Goal: Check status: Check status

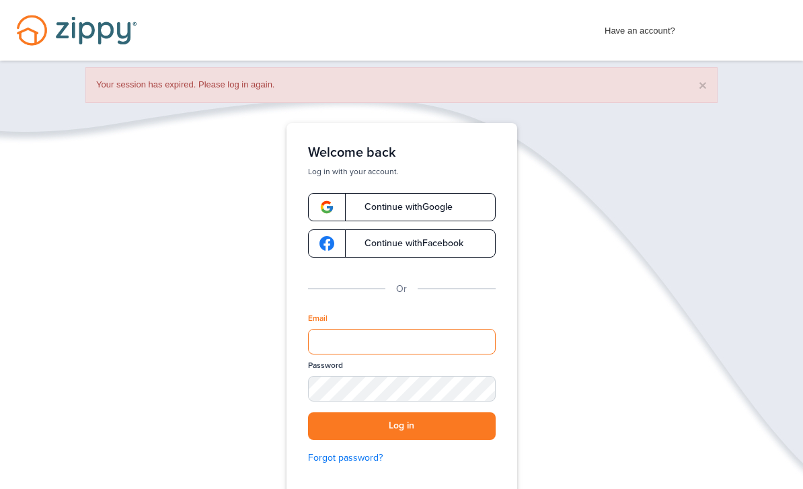
click at [407, 340] on div "Verify your Email We just resent an email with a link to set your password to .…" at bounding box center [401, 352] width 269 height 458
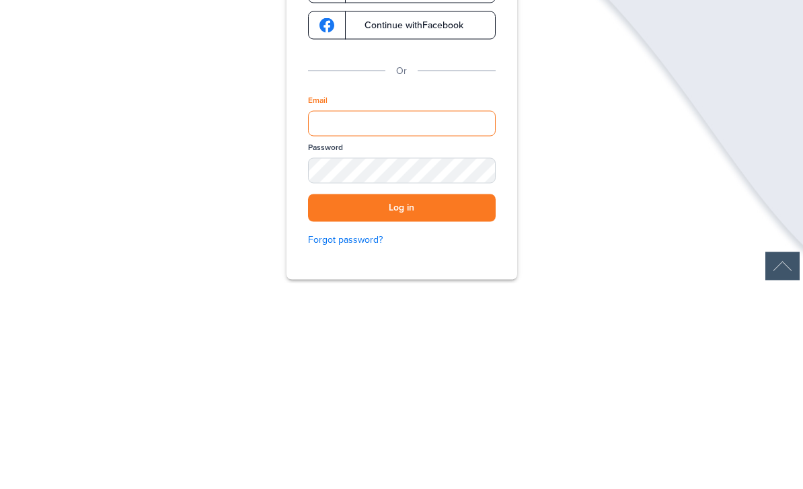
type input "**********"
click at [402, 400] on button "Log in" at bounding box center [402, 414] width 188 height 28
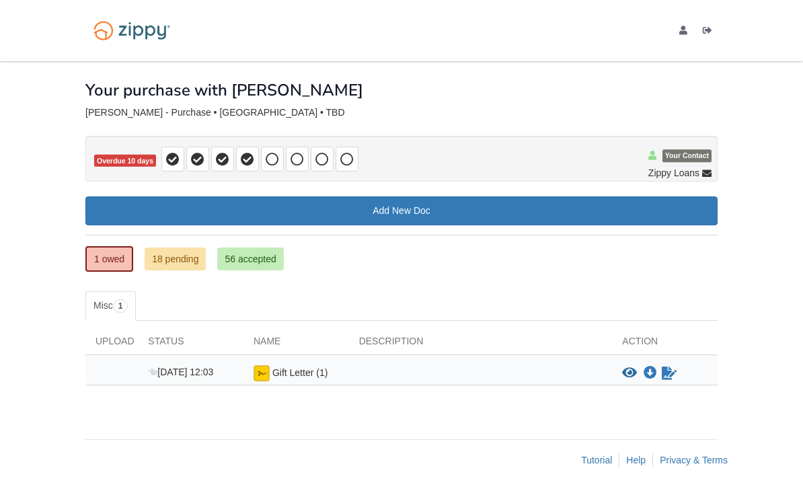
click at [162, 262] on link "18 pending" at bounding box center [175, 259] width 61 height 23
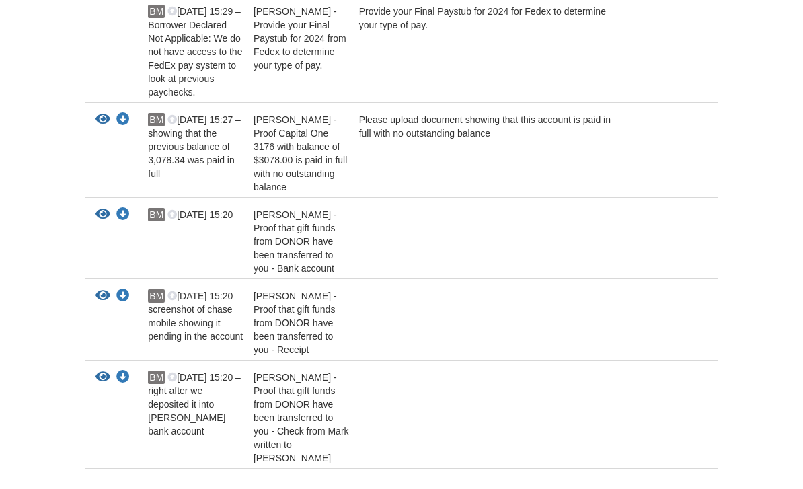
scroll to position [957, 0]
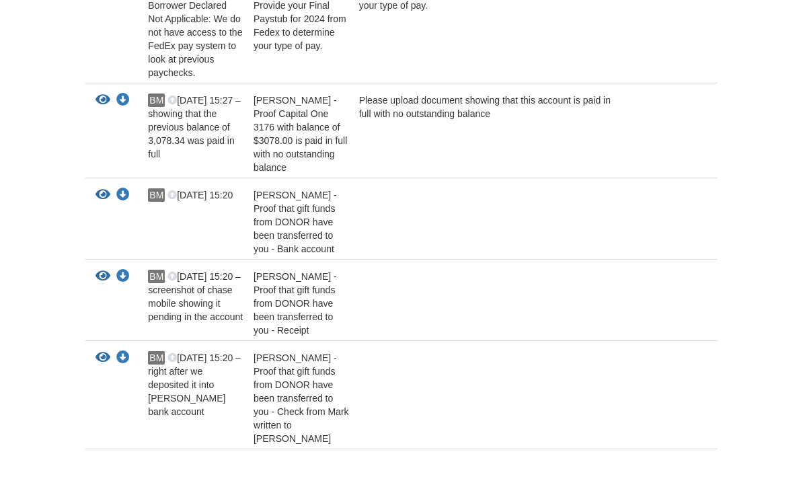
click at [101, 188] on icon "View Brooke Moore - Proof that gift funds from DONOR have been transferred to y…" at bounding box center [103, 194] width 15 height 13
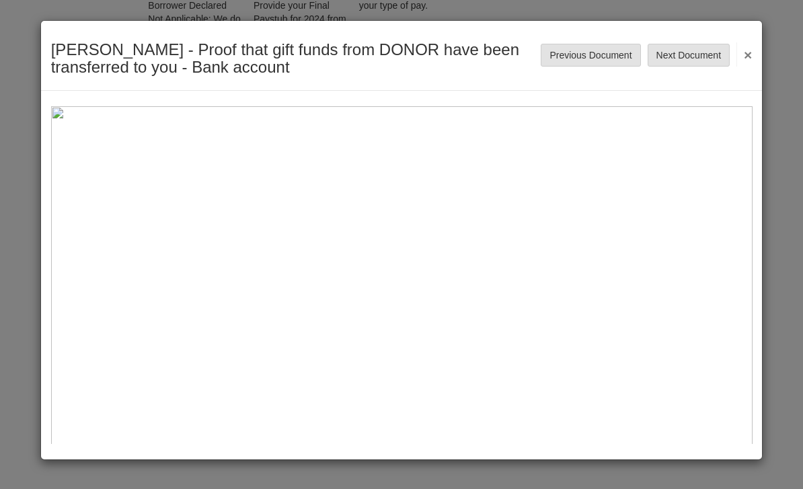
scroll to position [0, 0]
click at [743, 54] on button "×" at bounding box center [744, 54] width 15 height 24
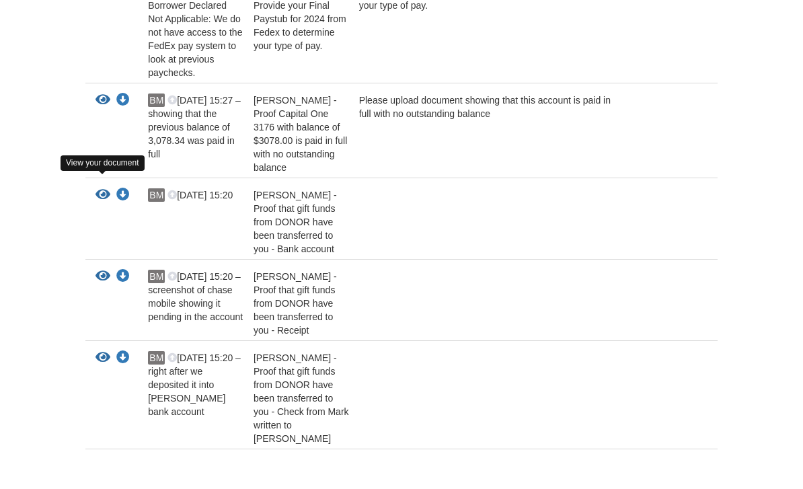
click at [106, 188] on icon "View Brooke Moore - Proof that gift funds from DONOR have been transferred to y…" at bounding box center [103, 194] width 15 height 13
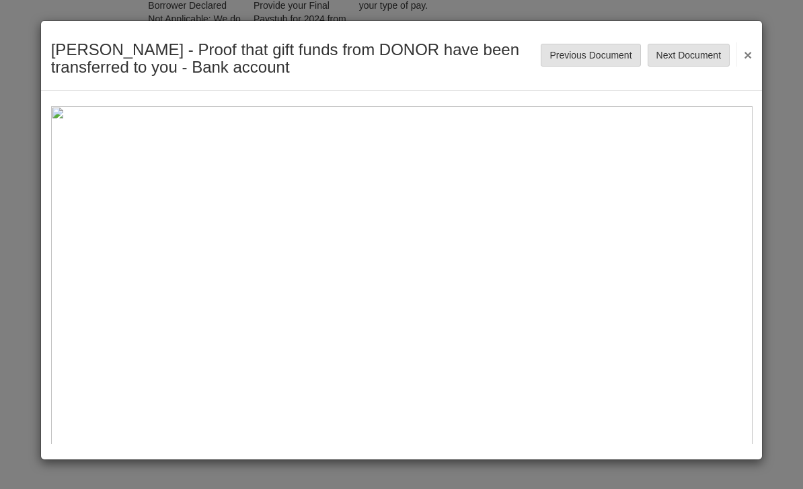
scroll to position [0, 0]
click at [743, 48] on button "×" at bounding box center [744, 54] width 15 height 24
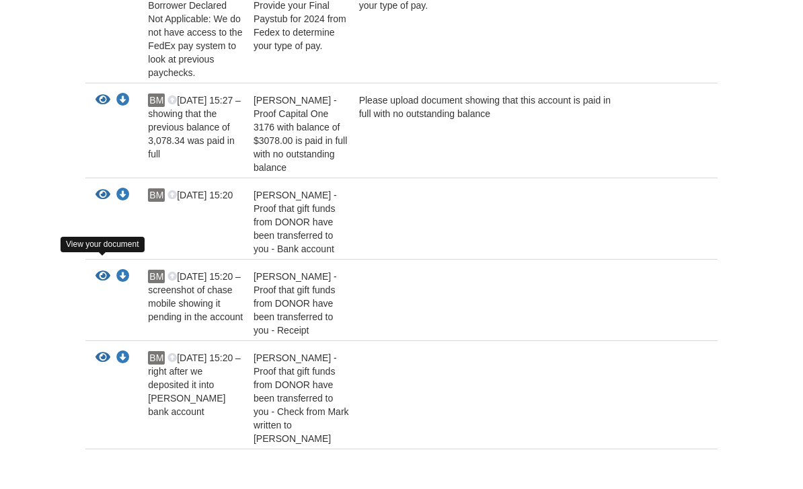
click at [103, 270] on icon "View Brooke Moore - Proof that gift funds from DONOR have been transferred to y…" at bounding box center [103, 276] width 15 height 13
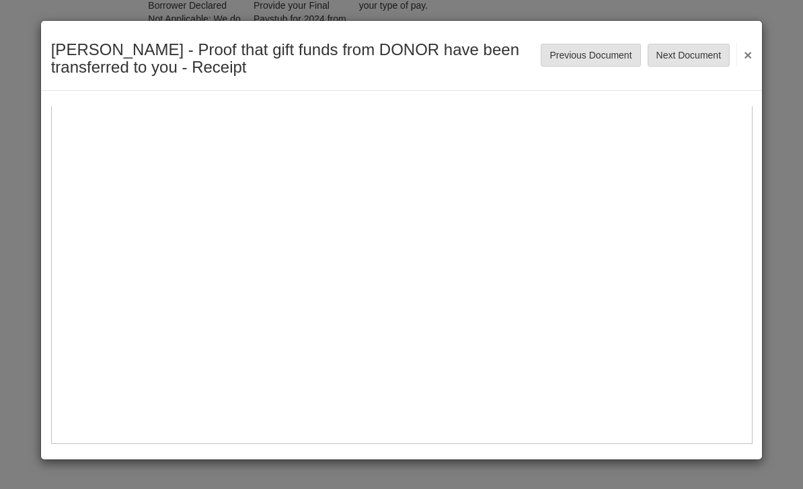
scroll to position [615, 0]
click at [749, 48] on button "×" at bounding box center [744, 54] width 15 height 24
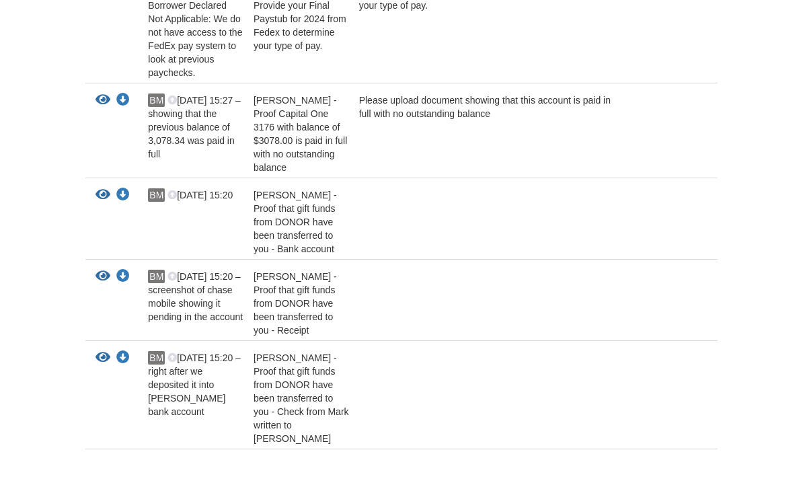
click at [103, 352] on icon "View Brooke Moore - Proof that gift funds from DONOR have been transferred to y…" at bounding box center [103, 357] width 15 height 13
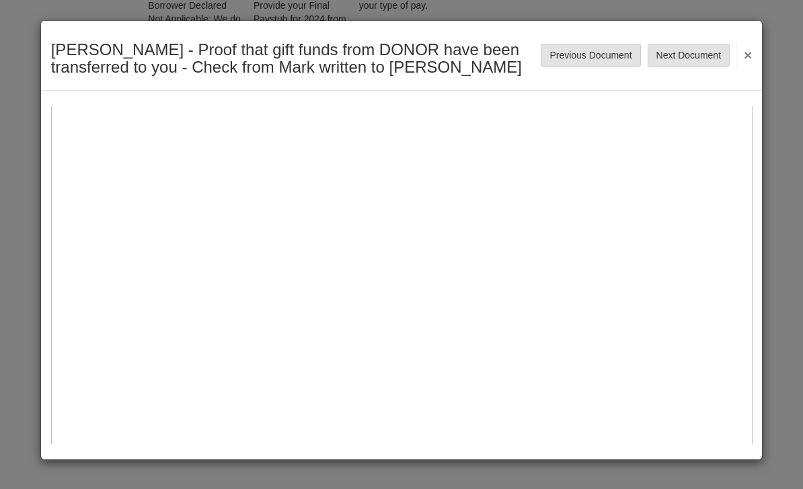
scroll to position [89, 0]
click at [745, 53] on button "×" at bounding box center [744, 54] width 15 height 24
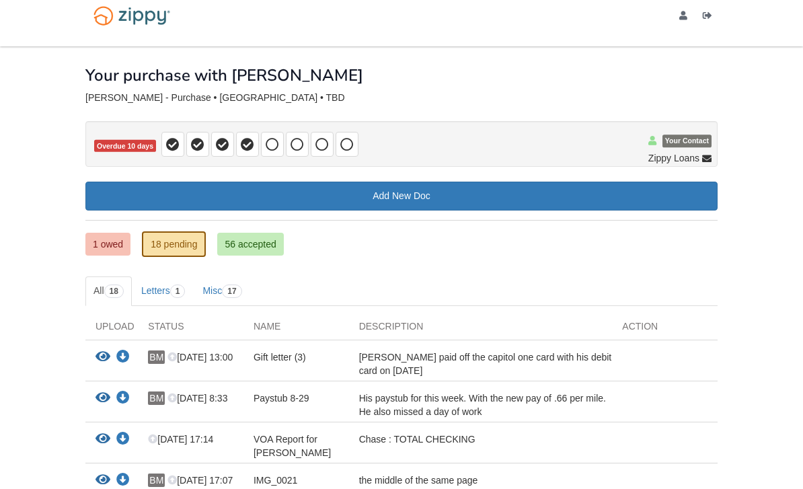
scroll to position [0, 0]
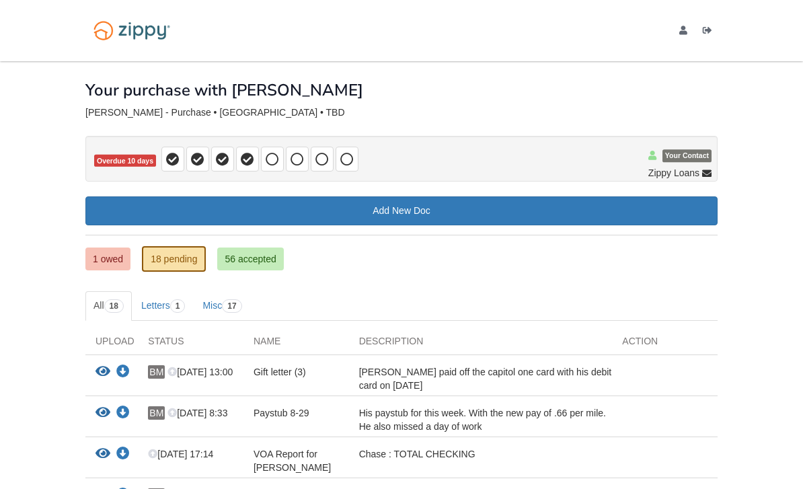
click at [116, 262] on link "1 owed" at bounding box center [107, 259] width 45 height 23
click at [114, 265] on link "1 owed" at bounding box center [107, 259] width 45 height 23
click at [122, 254] on link "1 owed" at bounding box center [107, 259] width 45 height 23
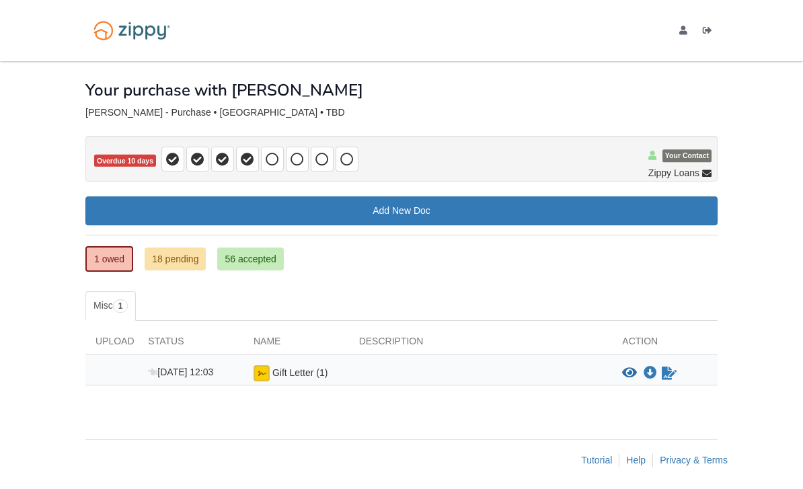
click at [251, 261] on link "56 accepted" at bounding box center [250, 259] width 66 height 23
